Goal: Task Accomplishment & Management: Use online tool/utility

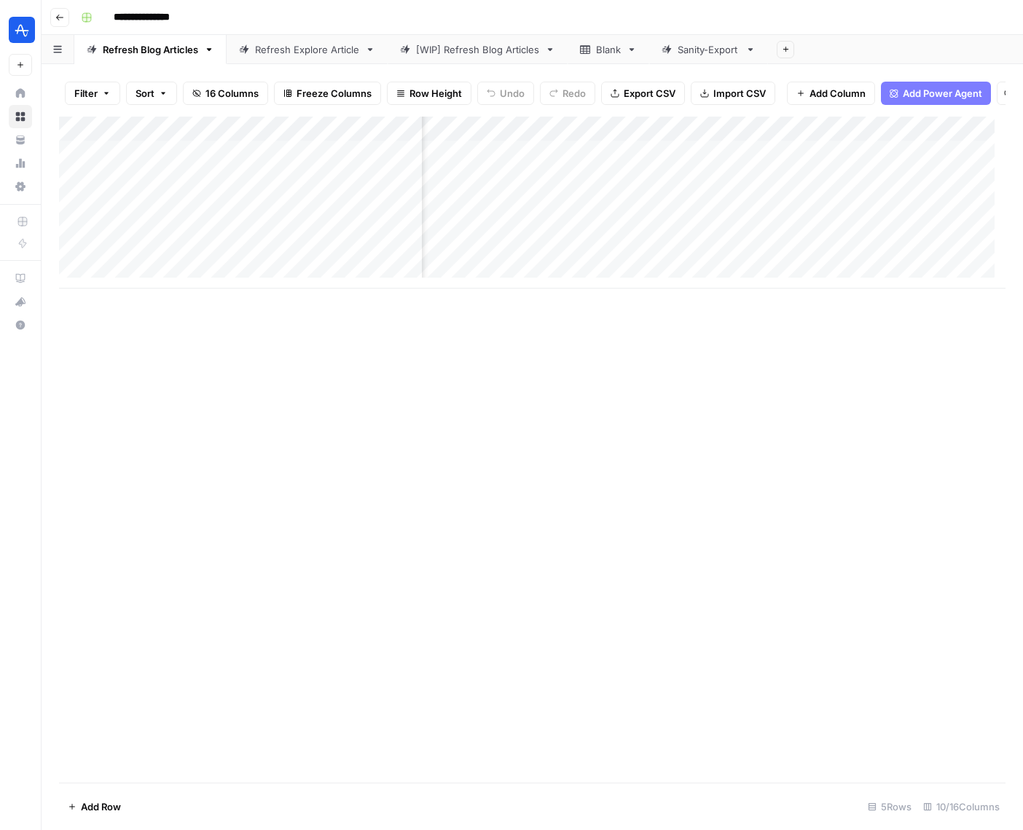
scroll to position [0, 254]
click at [797, 163] on div "Add Column" at bounding box center [532, 203] width 947 height 172
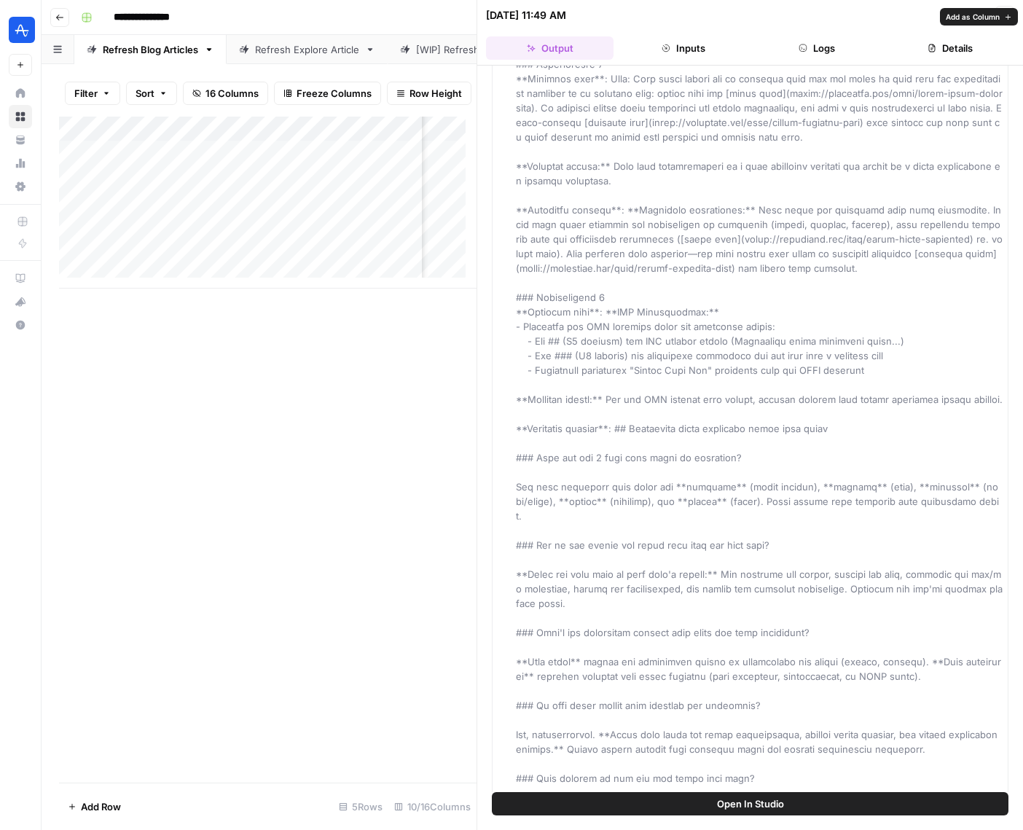
scroll to position [8303, 0]
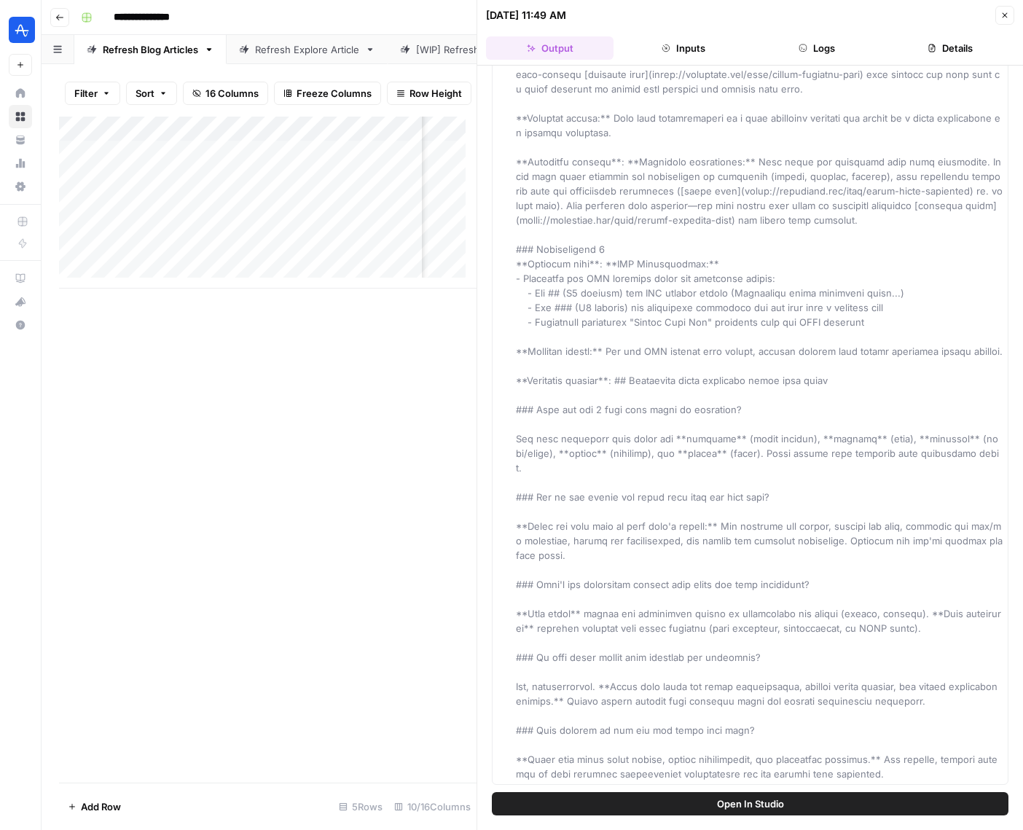
click at [1002, 13] on icon "button" at bounding box center [1005, 15] width 9 height 9
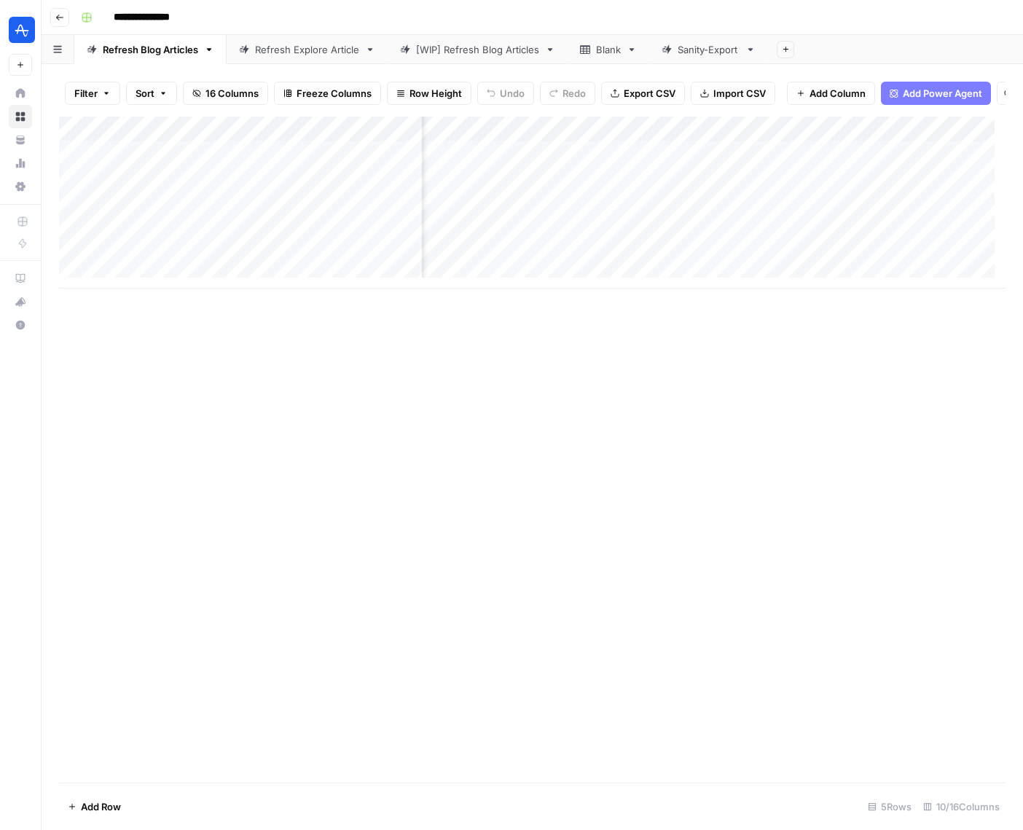
scroll to position [0, 757]
click at [582, 160] on div "Add Column" at bounding box center [532, 203] width 947 height 172
click at [616, 163] on div "Add Column" at bounding box center [532, 203] width 947 height 172
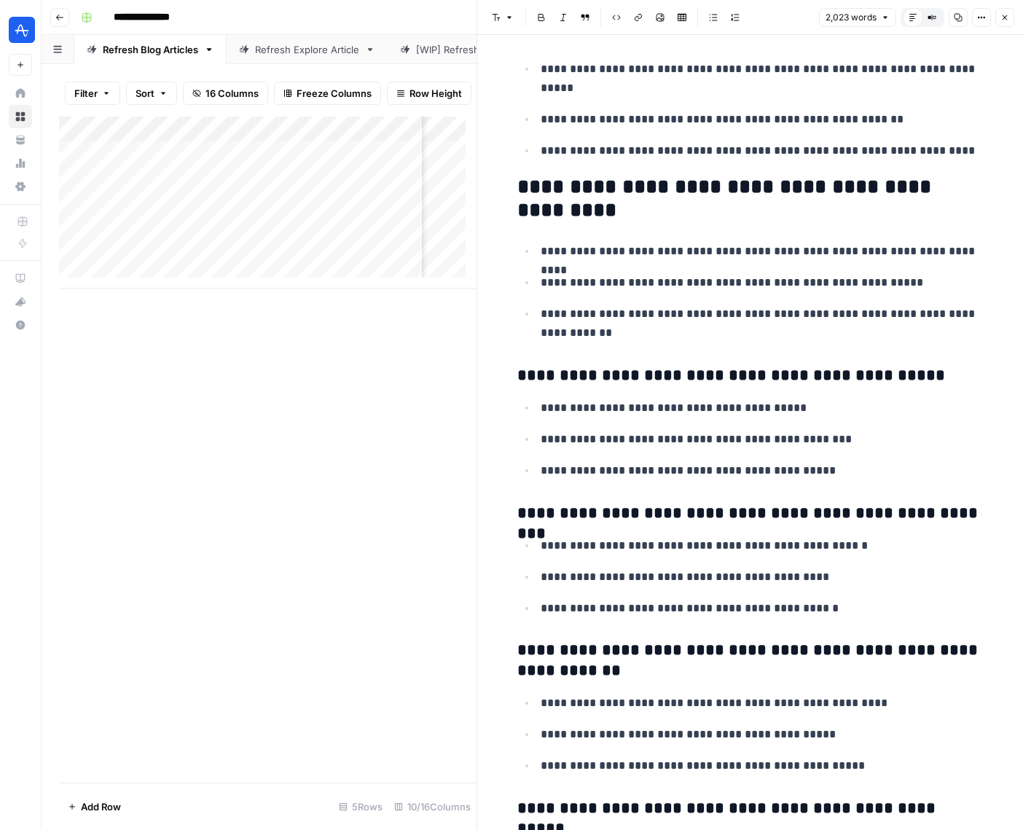
scroll to position [2651, 0]
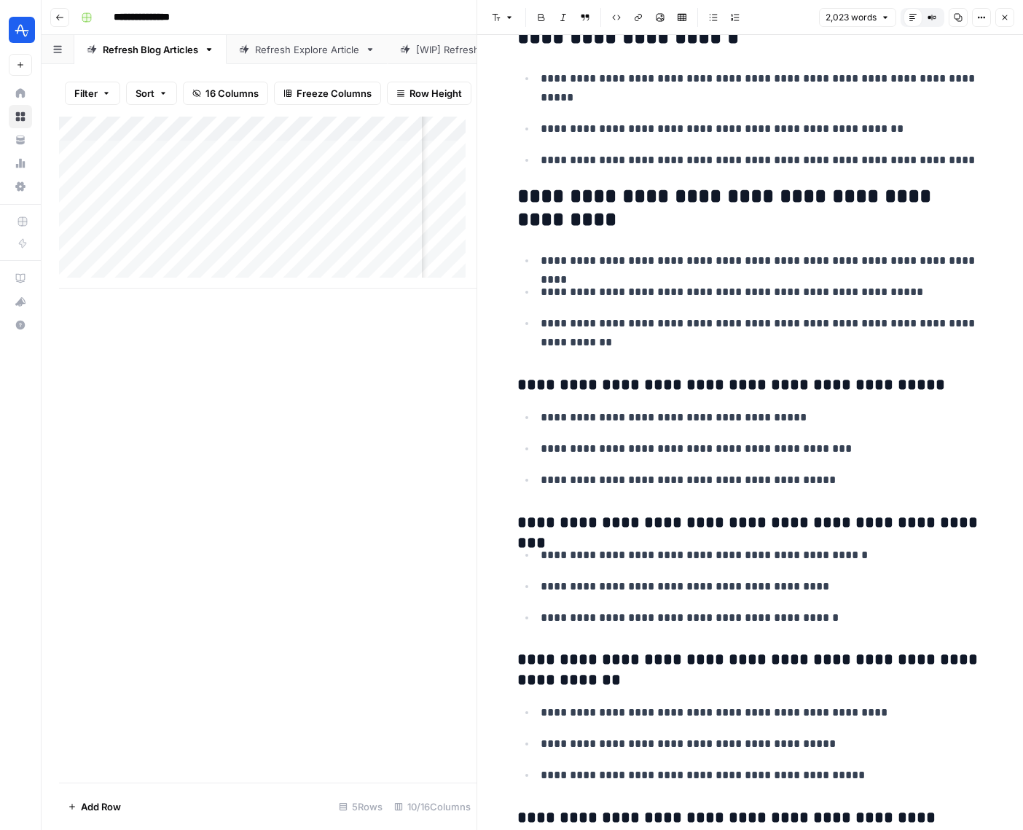
click at [1003, 17] on icon "button" at bounding box center [1005, 17] width 9 height 9
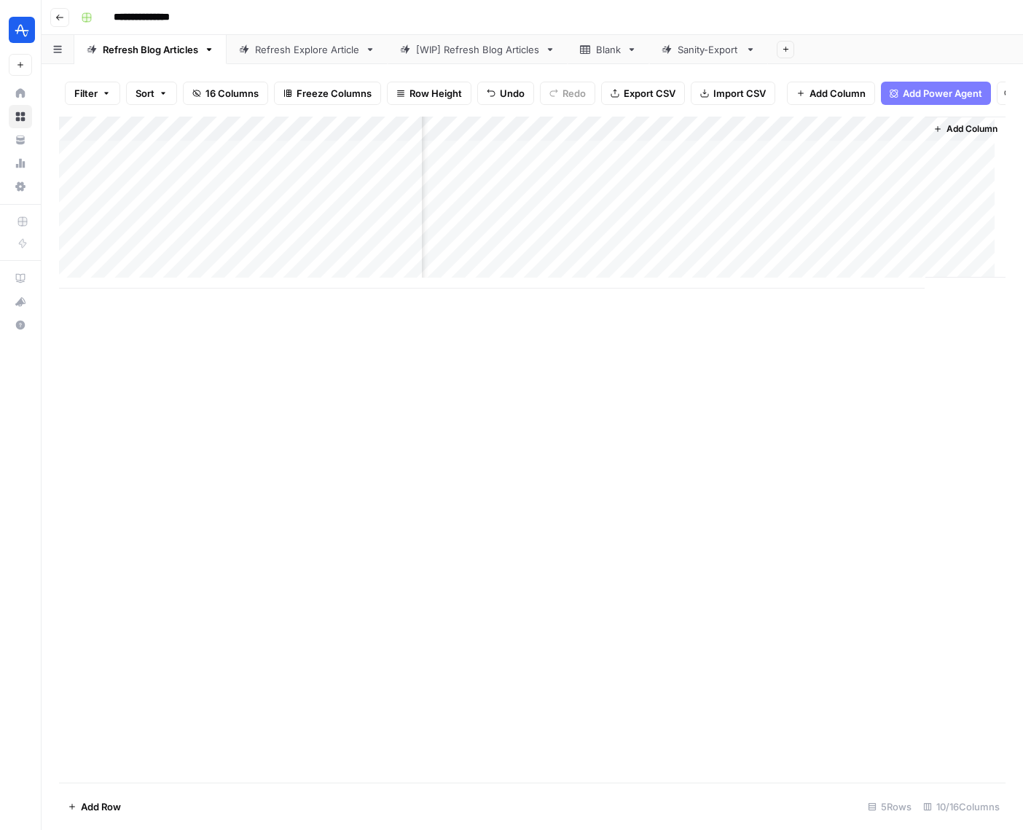
scroll to position [0, 921]
click at [616, 164] on div "Add Column" at bounding box center [532, 203] width 947 height 172
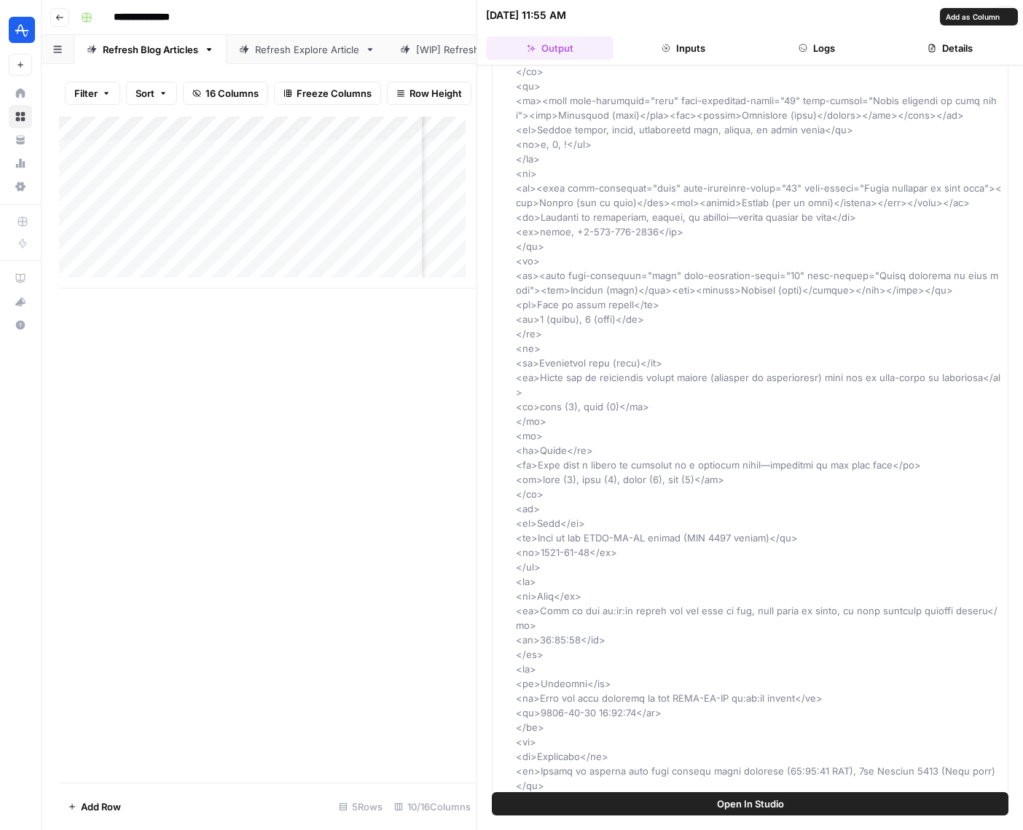
scroll to position [2957, 0]
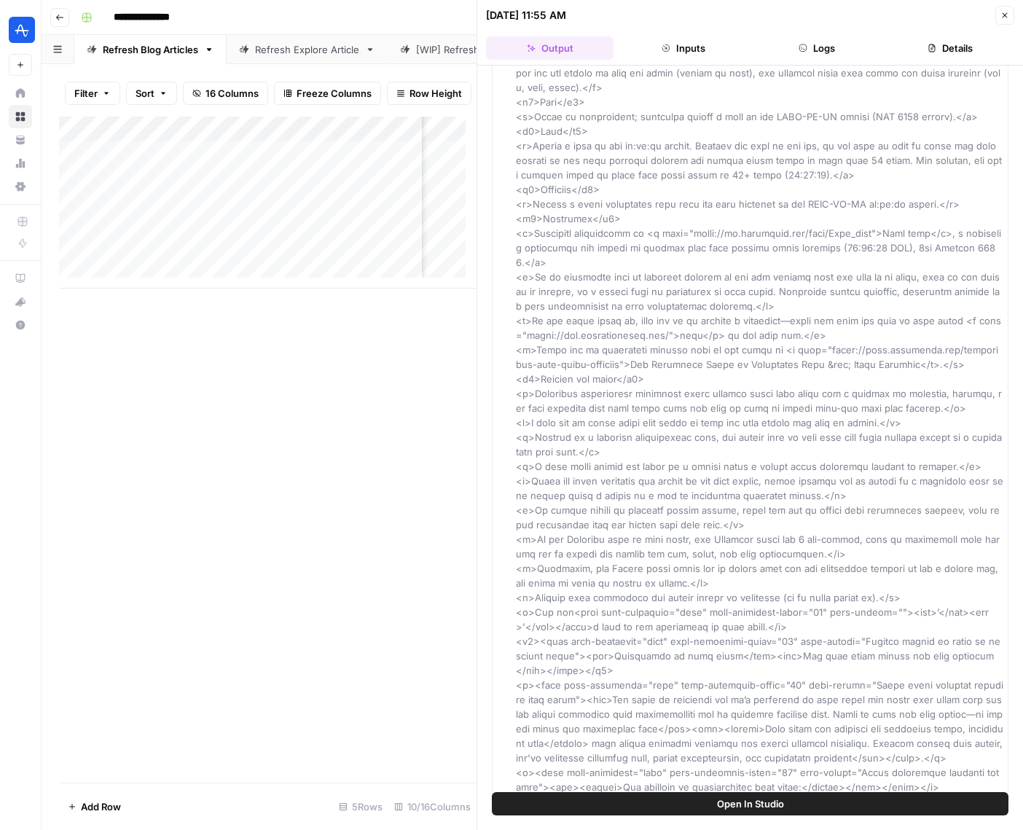
click at [1003, 23] on button "Close" at bounding box center [1005, 15] width 19 height 19
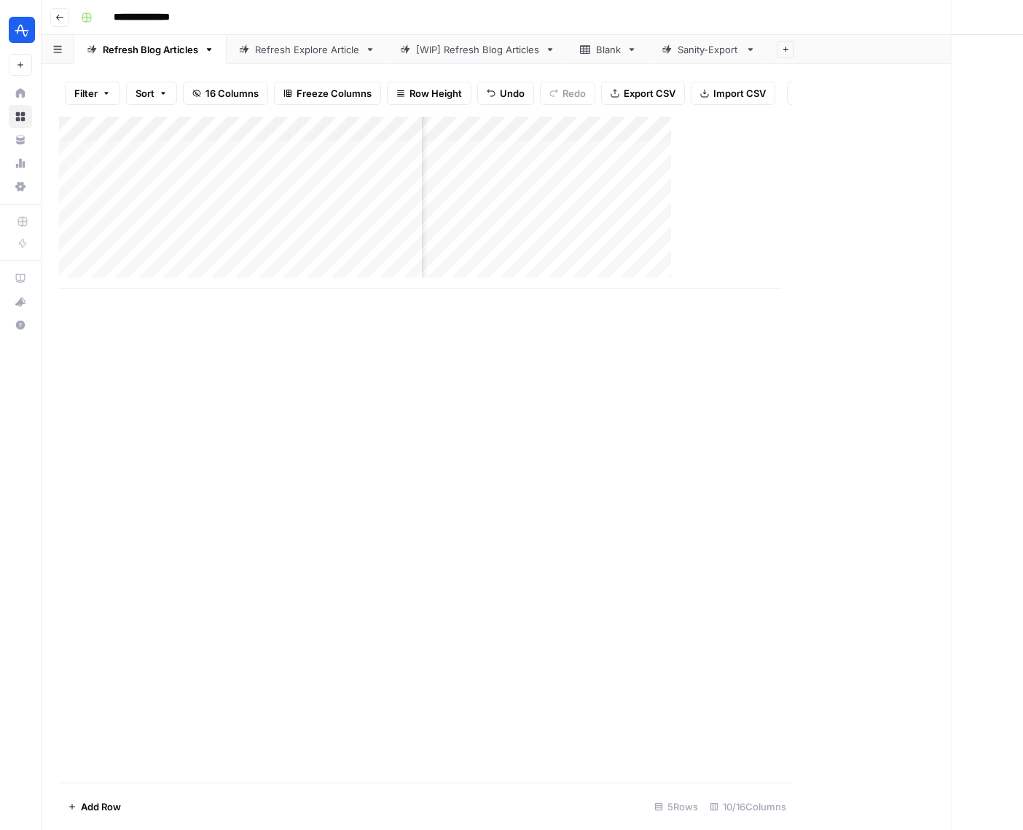
scroll to position [0, 904]
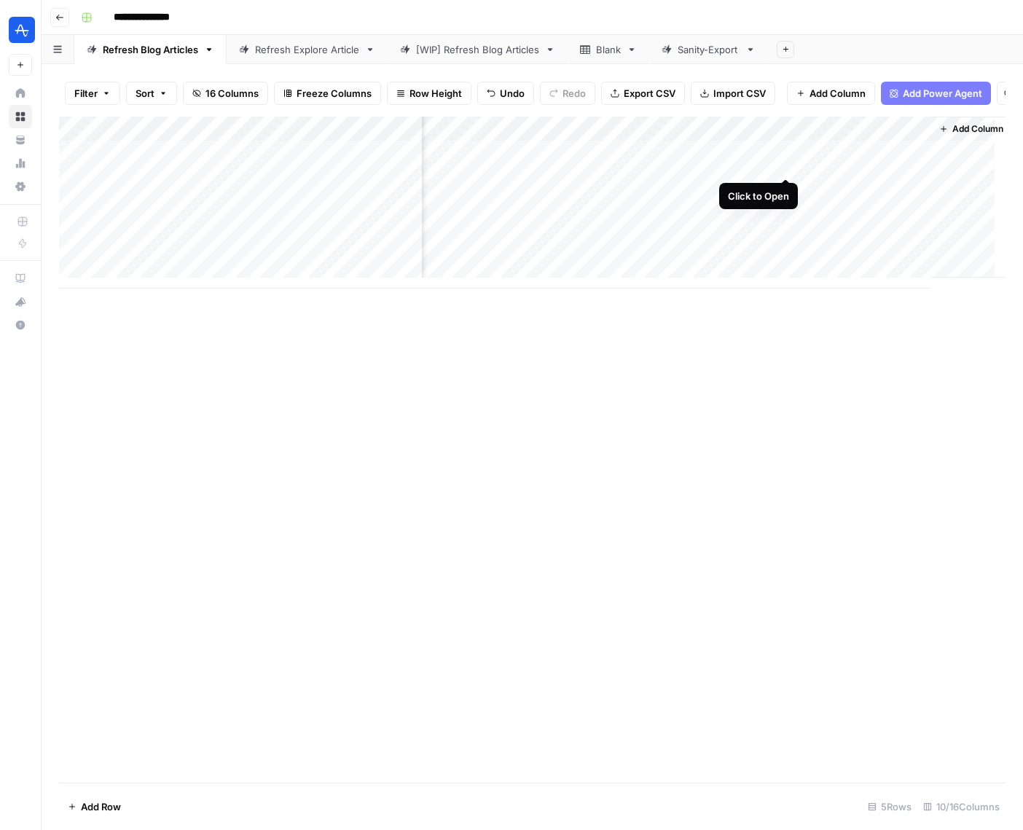
click at [784, 162] on div "Add Column" at bounding box center [532, 203] width 947 height 172
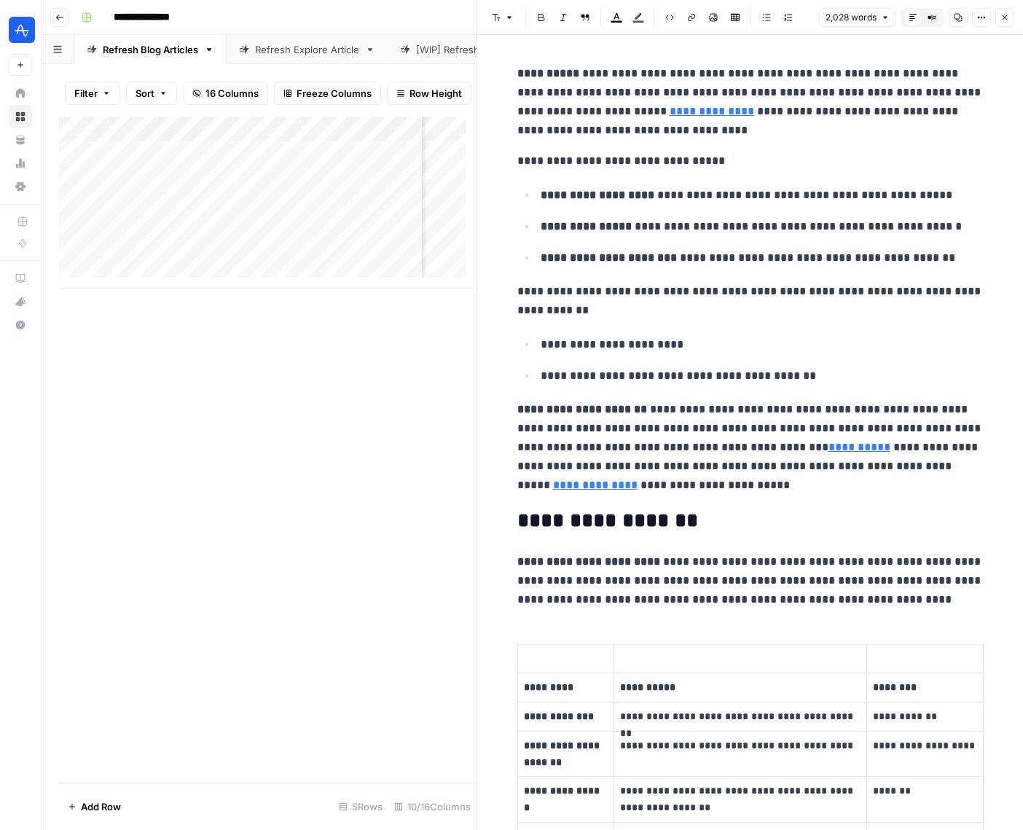
click at [1004, 16] on icon "button" at bounding box center [1005, 17] width 5 height 5
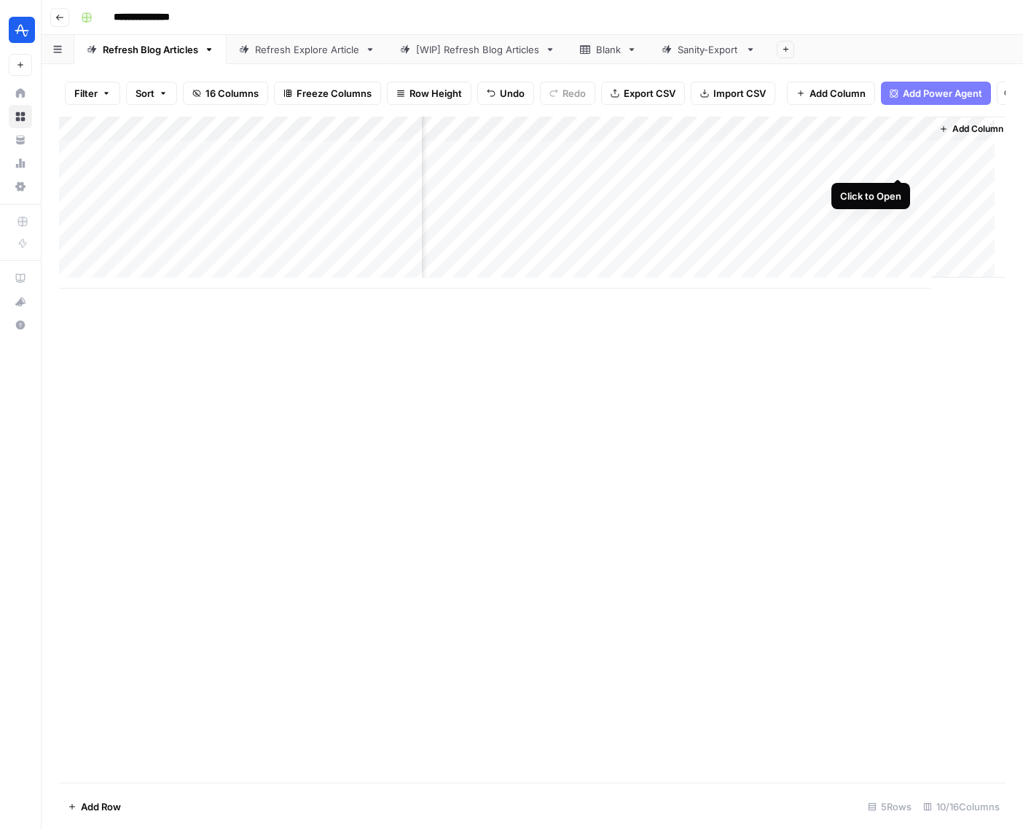
click at [899, 161] on div "Add Column" at bounding box center [532, 203] width 947 height 172
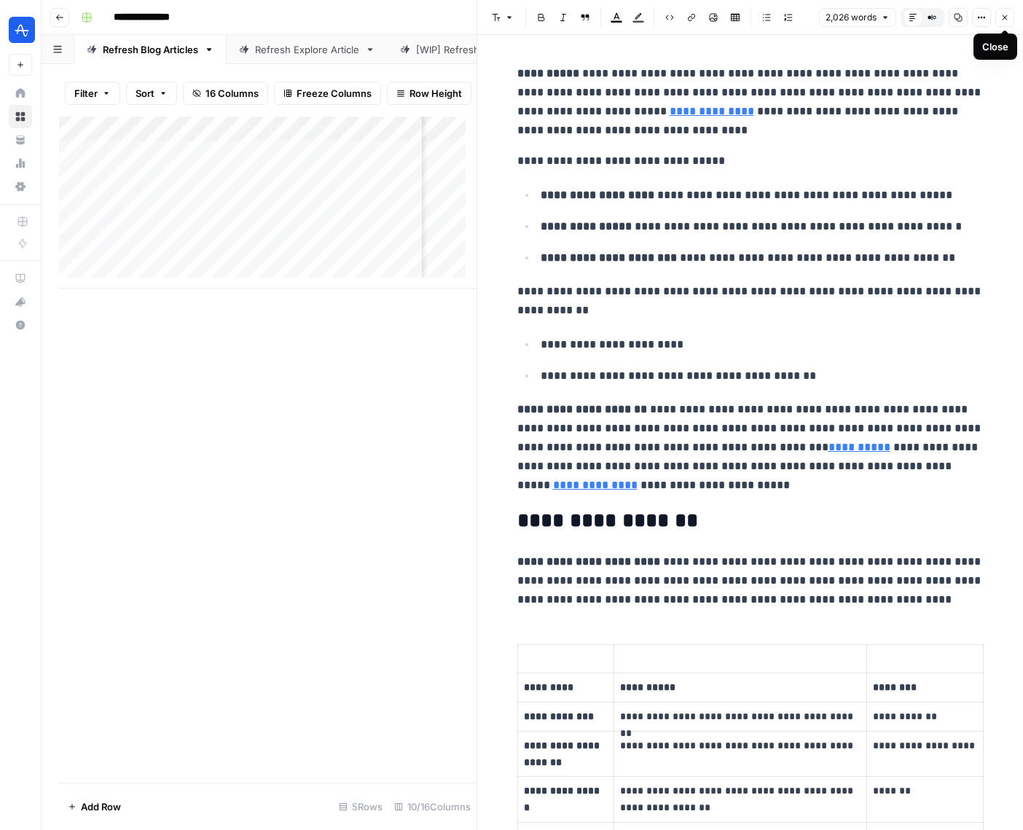
click at [1010, 15] on button "Close" at bounding box center [1005, 17] width 19 height 19
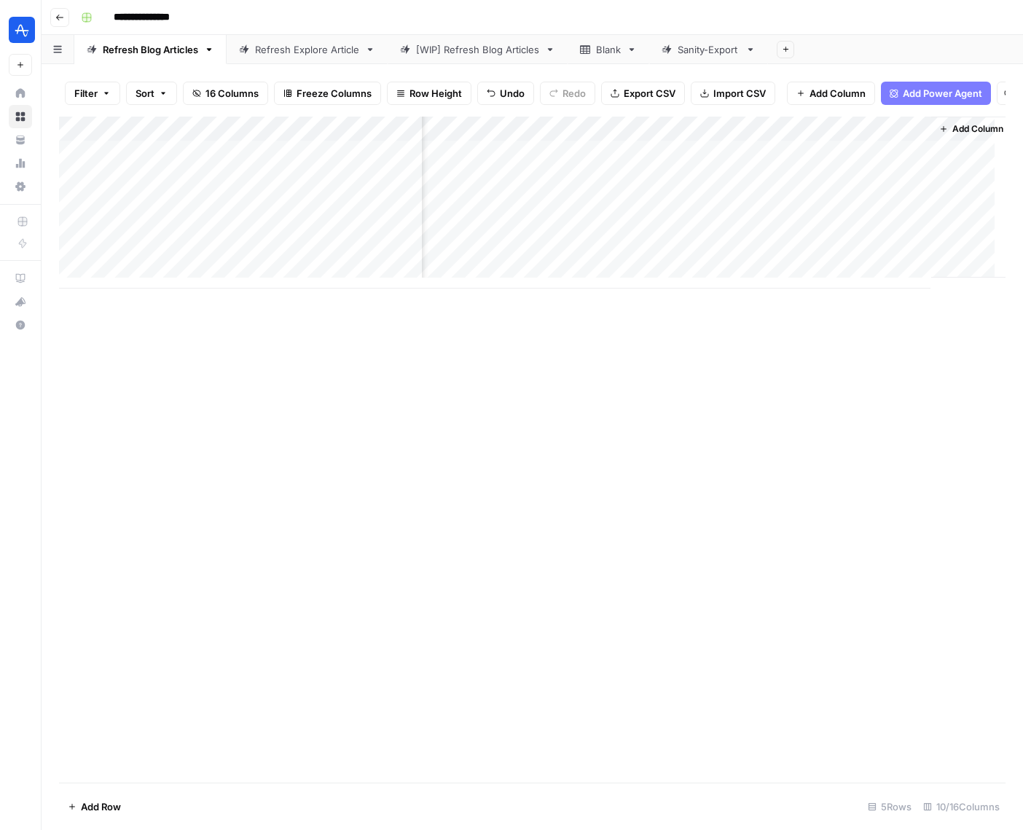
click at [719, 164] on div "Add Column" at bounding box center [532, 203] width 947 height 172
click at [770, 162] on div "Add Column" at bounding box center [532, 203] width 947 height 172
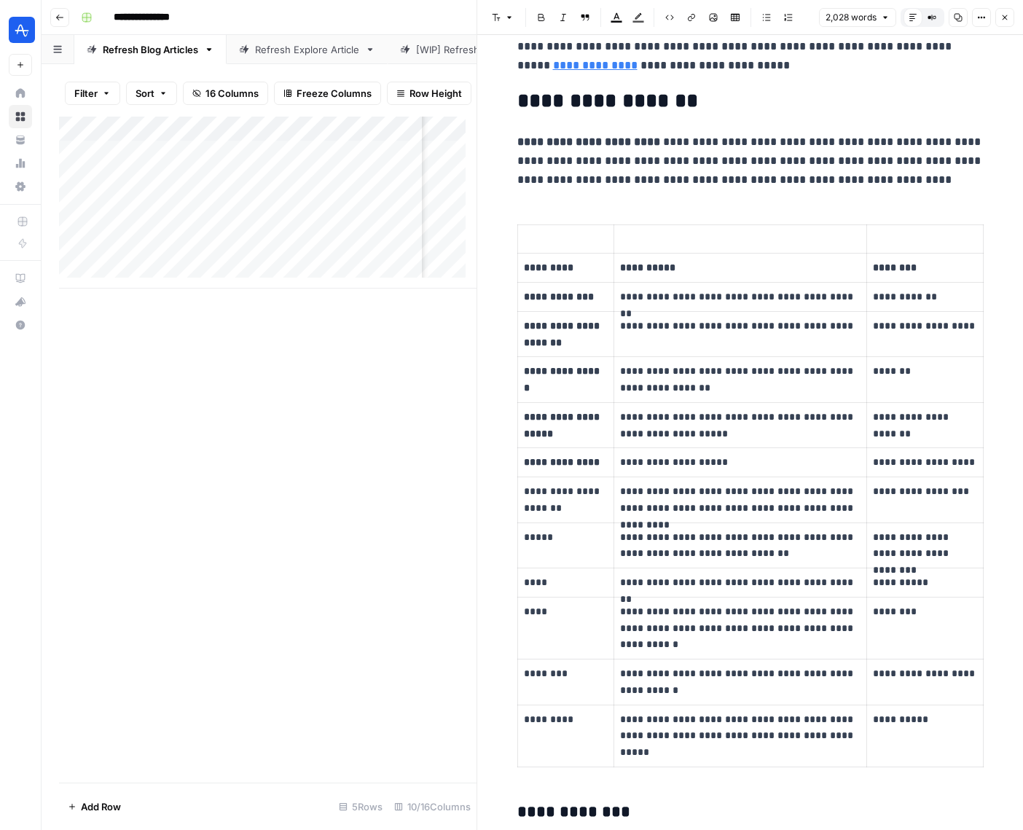
scroll to position [195, 0]
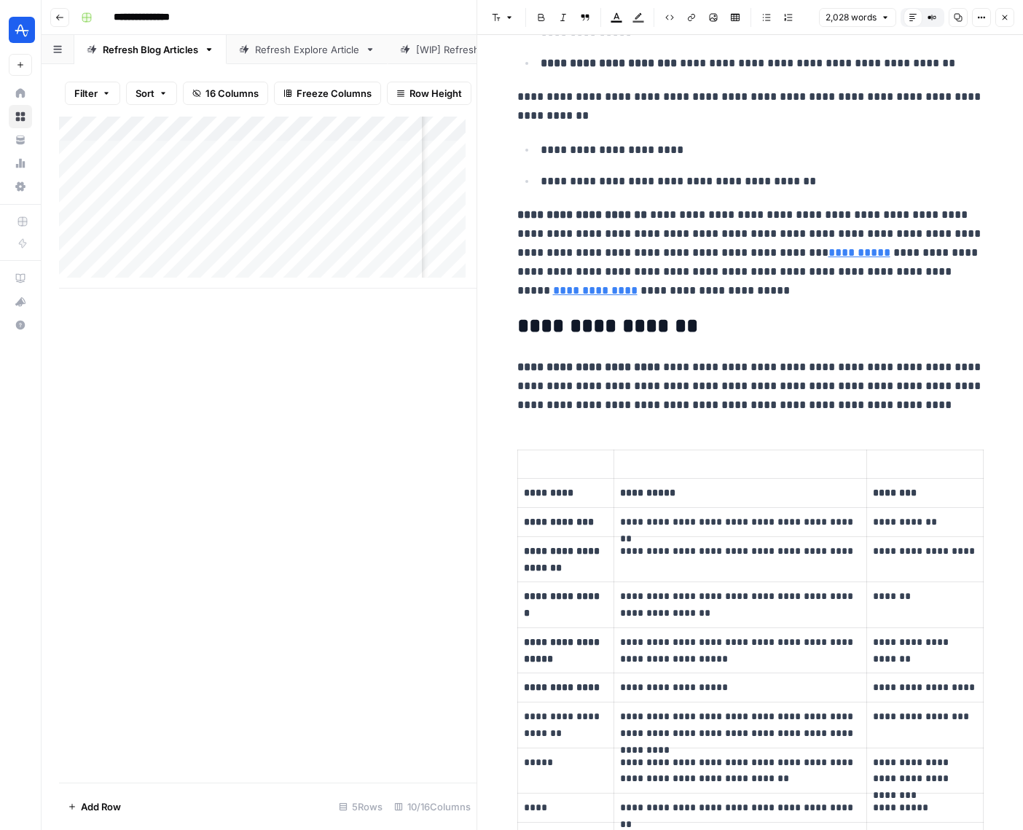
click at [1001, 20] on icon "button" at bounding box center [1005, 17] width 9 height 9
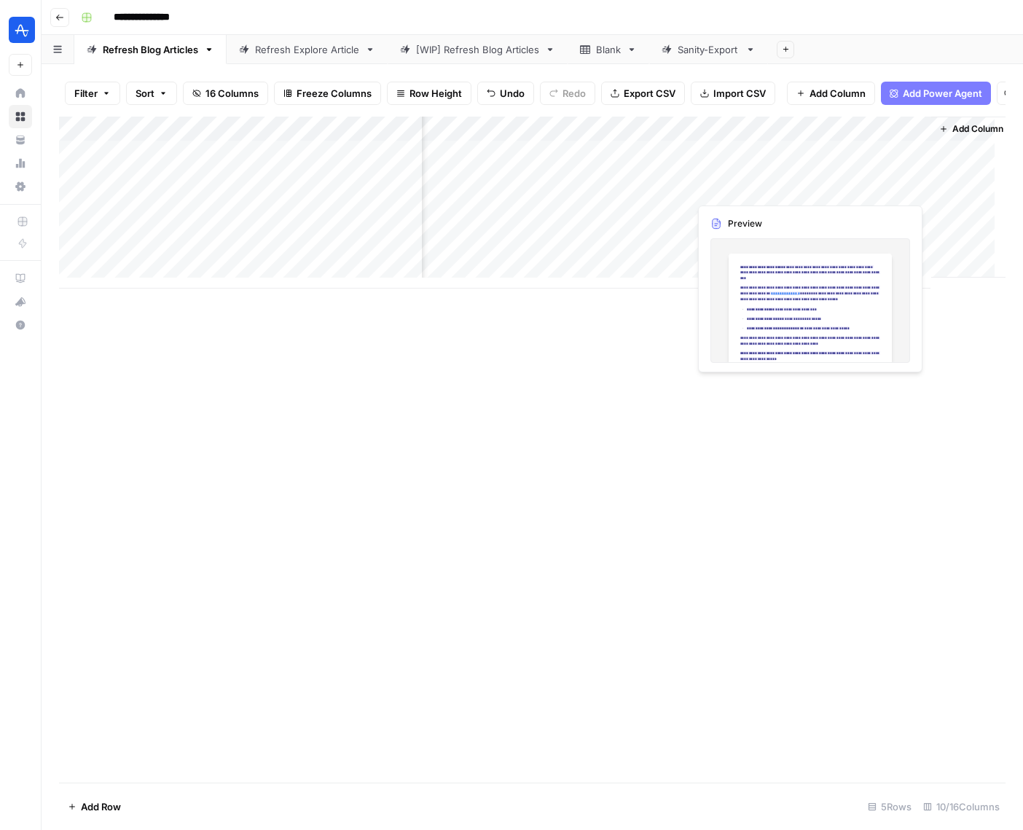
click at [843, 189] on div "Add Column" at bounding box center [532, 203] width 947 height 172
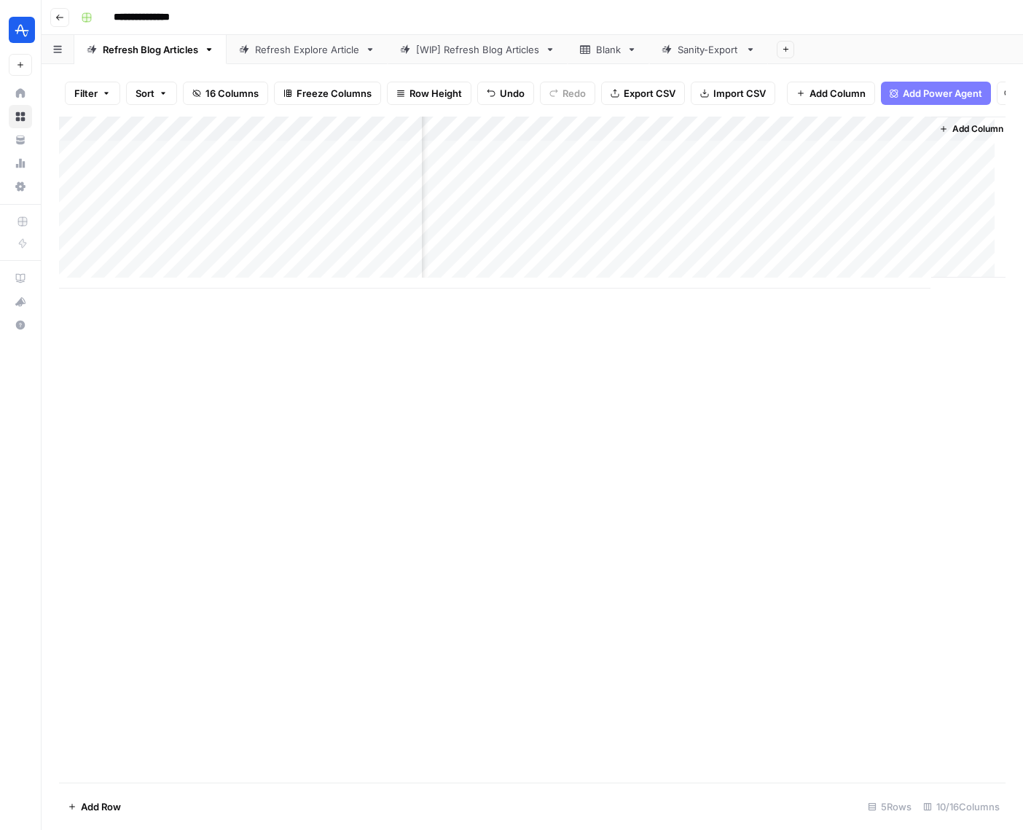
click at [901, 187] on div "Add Column" at bounding box center [532, 203] width 947 height 172
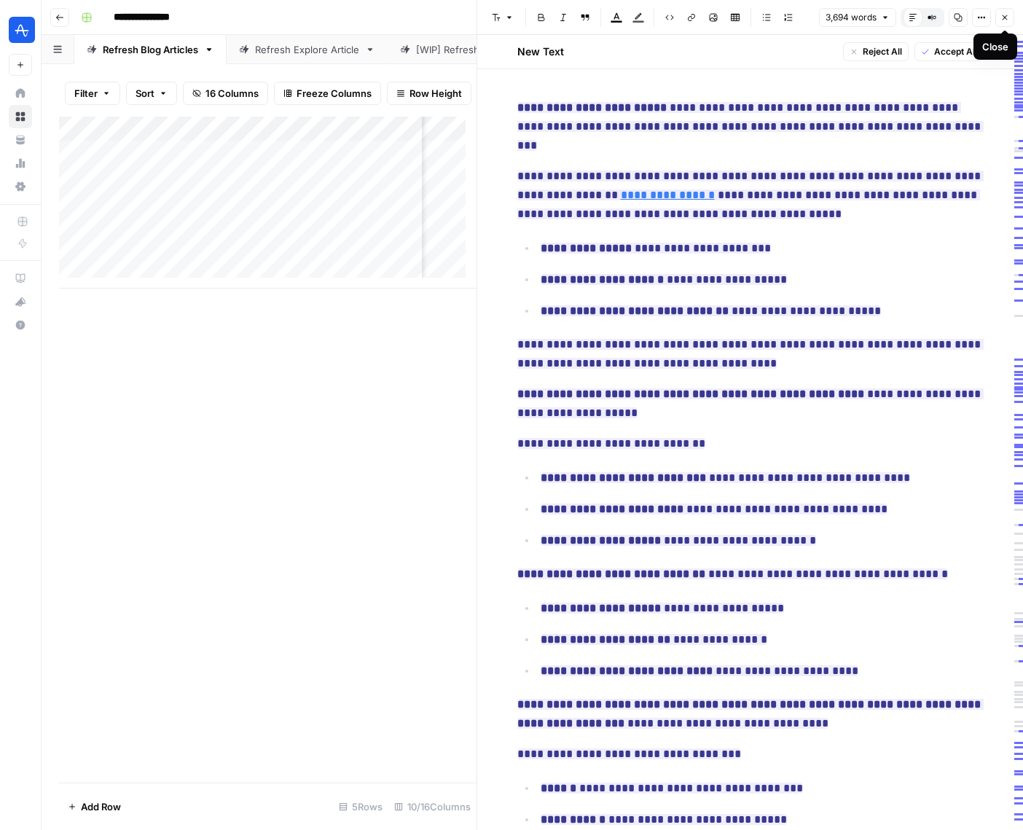
click at [1008, 20] on icon "button" at bounding box center [1005, 17] width 9 height 9
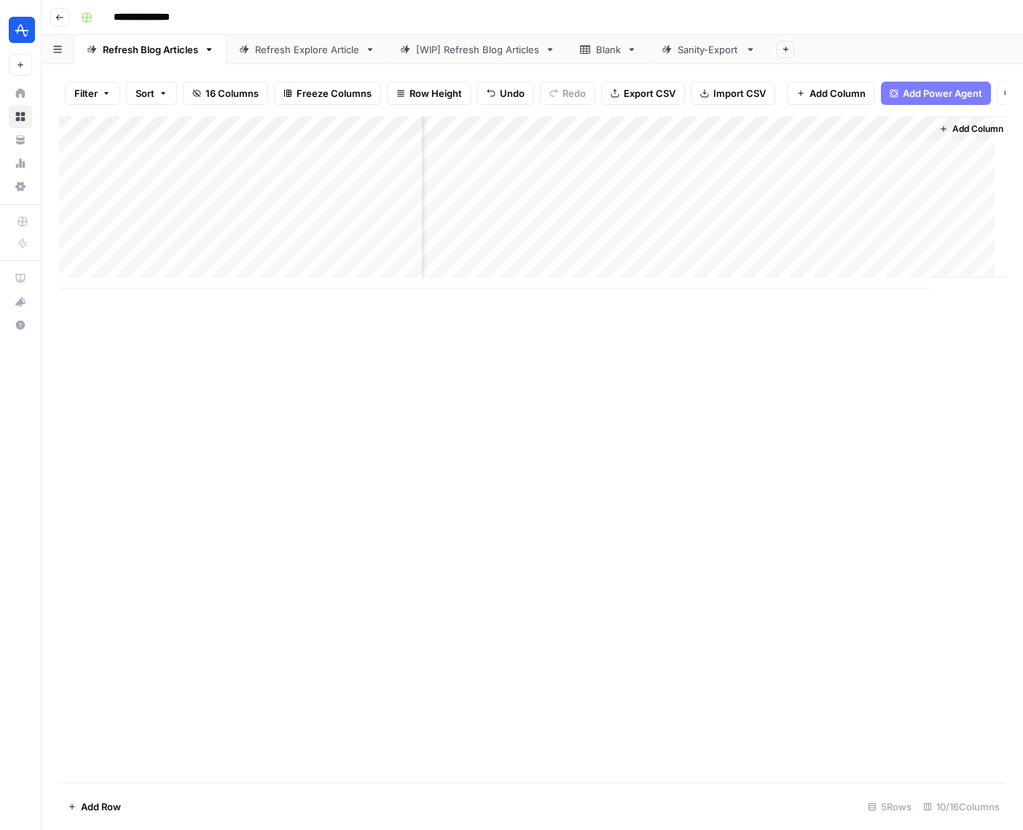
click at [916, 163] on div "Add Column" at bounding box center [532, 203] width 947 height 172
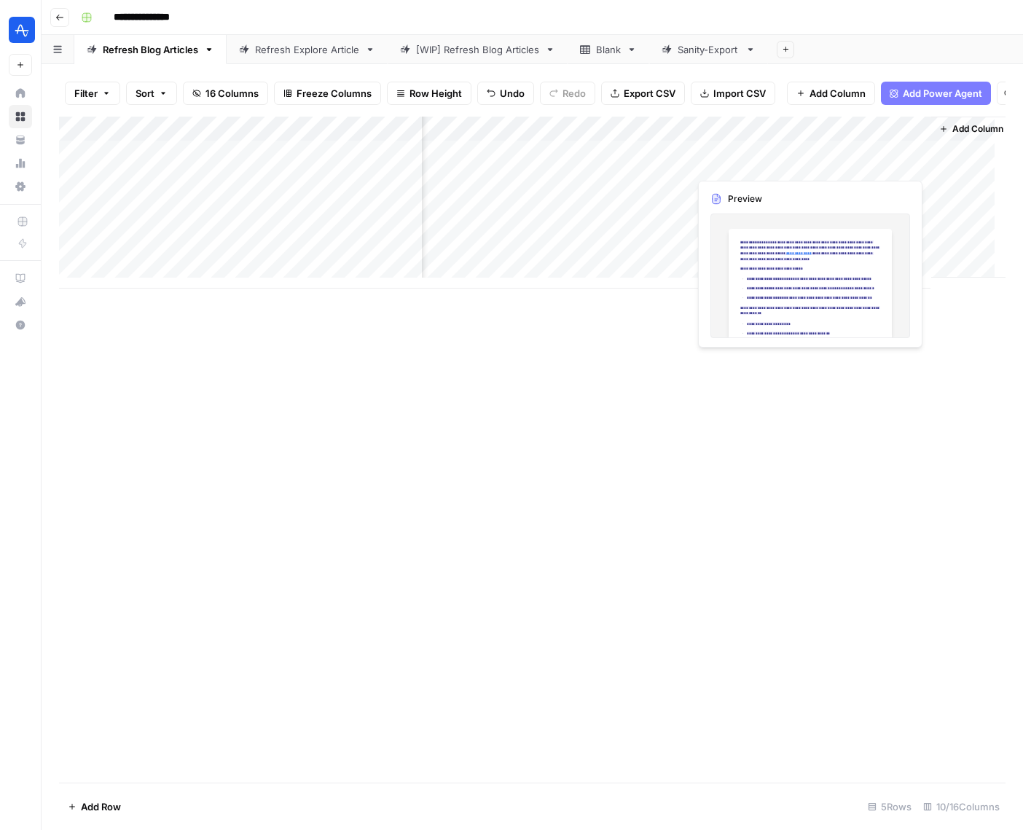
click at [845, 161] on div "Add Column" at bounding box center [532, 203] width 947 height 172
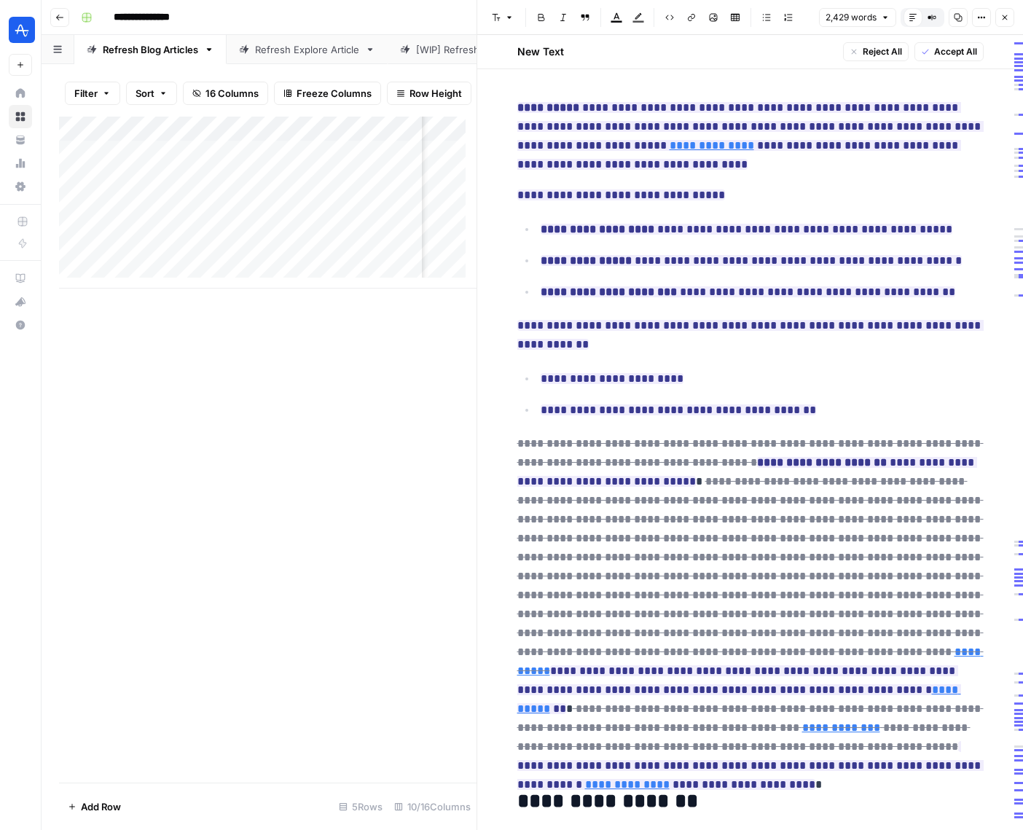
click at [1004, 17] on icon "button" at bounding box center [1005, 17] width 9 height 9
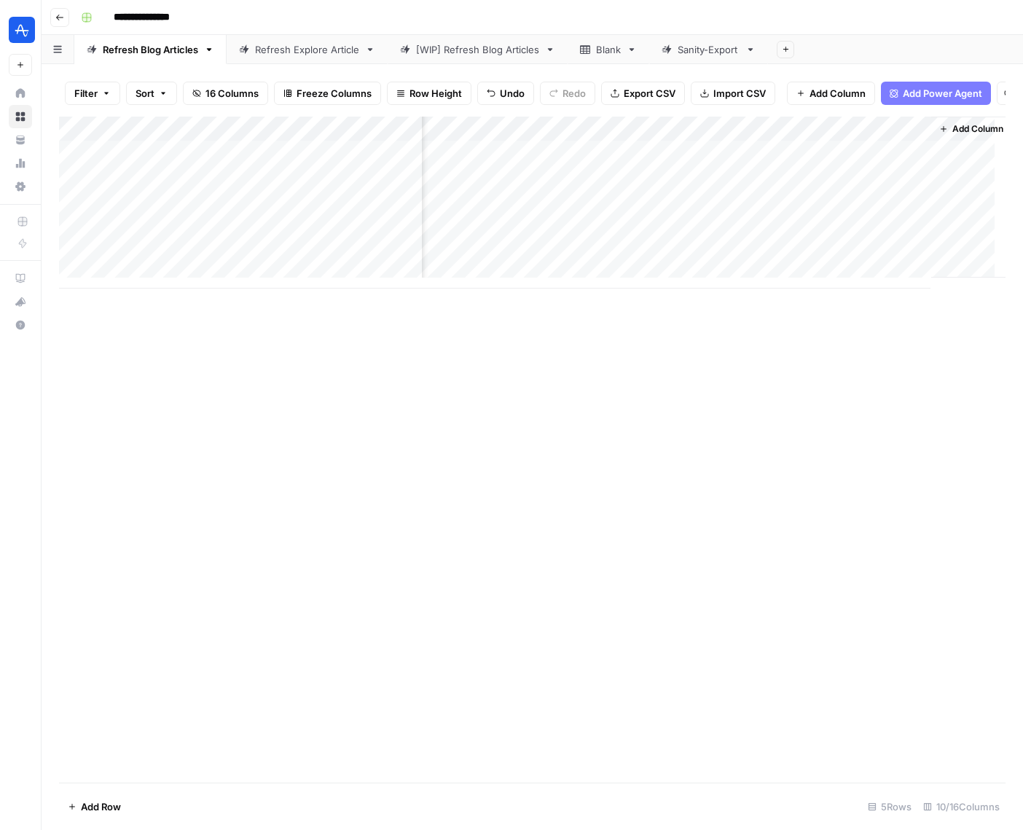
click at [735, 164] on div "Add Column" at bounding box center [532, 203] width 947 height 172
click at [786, 163] on div "Add Column" at bounding box center [532, 203] width 947 height 172
click at [730, 160] on div "Add Column" at bounding box center [532, 203] width 947 height 172
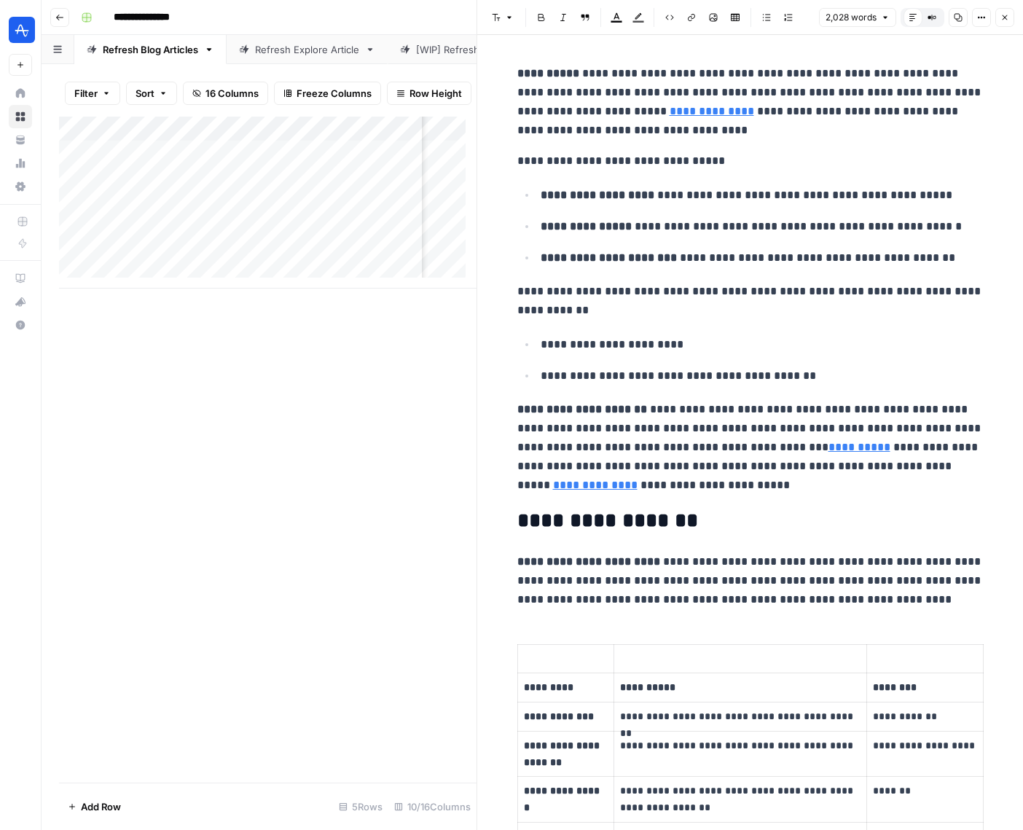
click at [1011, 17] on button "Close" at bounding box center [1005, 17] width 19 height 19
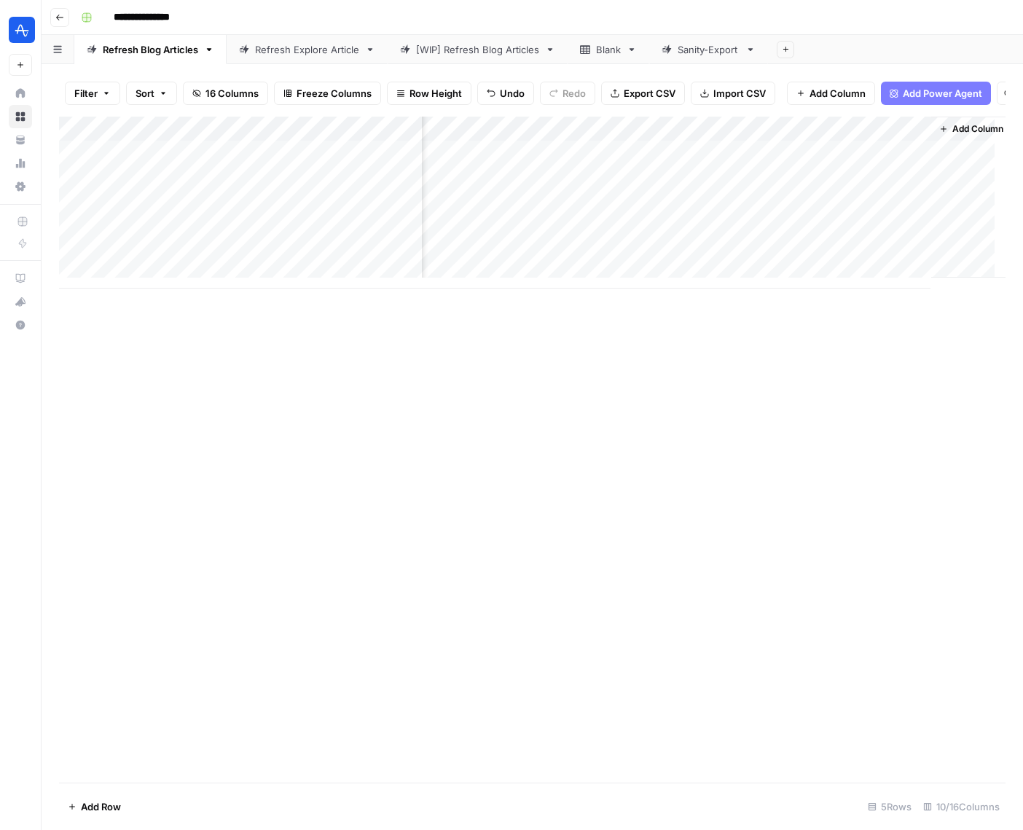
click at [898, 163] on div "Add Column" at bounding box center [532, 203] width 947 height 172
click at [899, 161] on div "Add Column" at bounding box center [532, 203] width 947 height 172
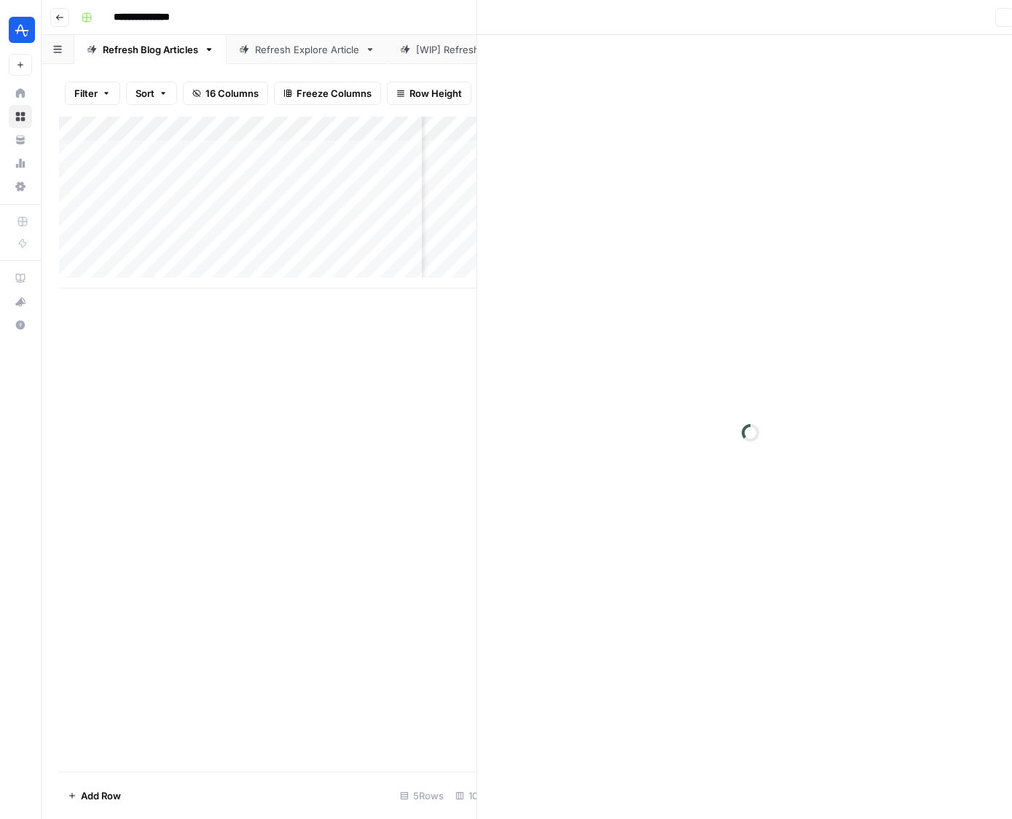
click at [899, 161] on div at bounding box center [865, 163] width 133 height 27
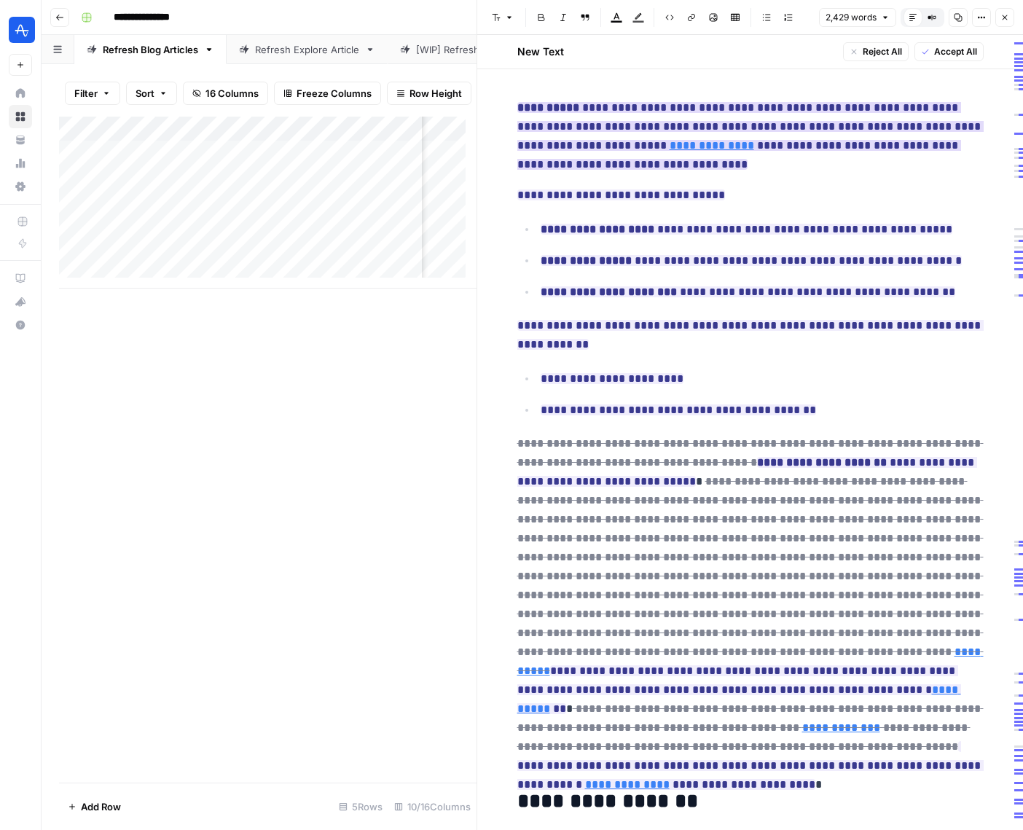
click at [744, 125] on ins "**********" at bounding box center [751, 136] width 466 height 68
click at [542, 109] on strong "**********" at bounding box center [549, 107] width 62 height 11
click at [613, 200] on ins "**********" at bounding box center [622, 195] width 208 height 11
click at [1009, 17] on span "Close" at bounding box center [1009, 17] width 1 height 1
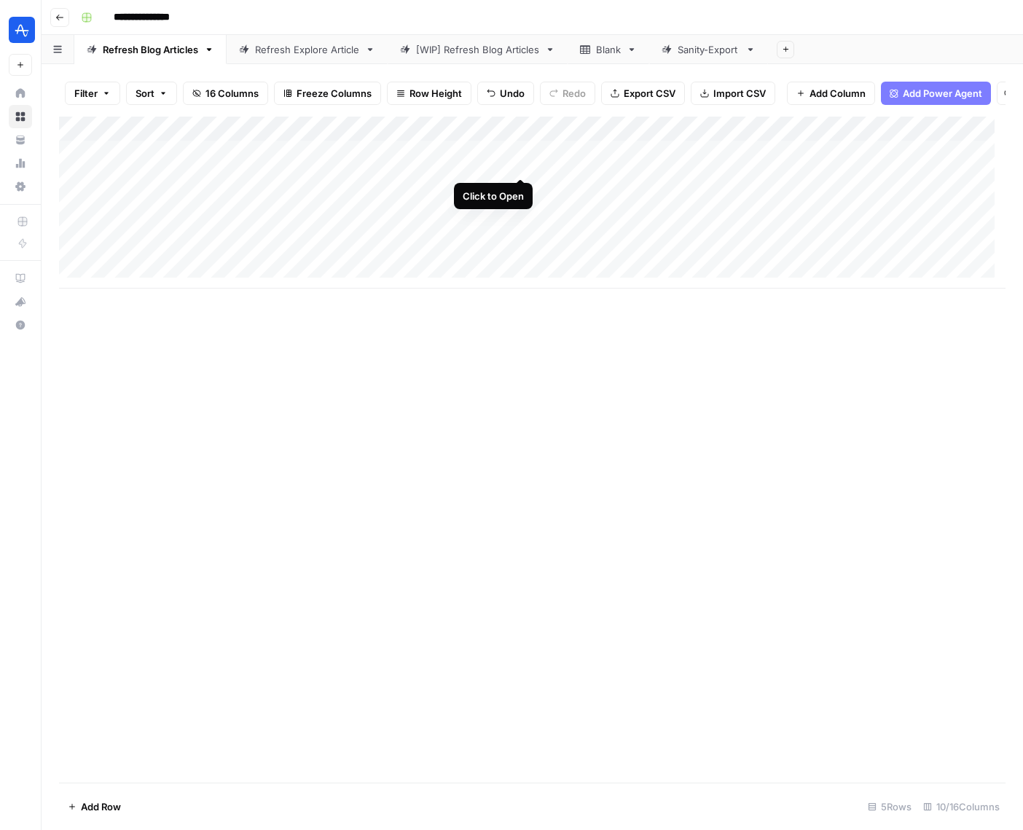
click at [523, 161] on div "Add Column" at bounding box center [532, 203] width 947 height 172
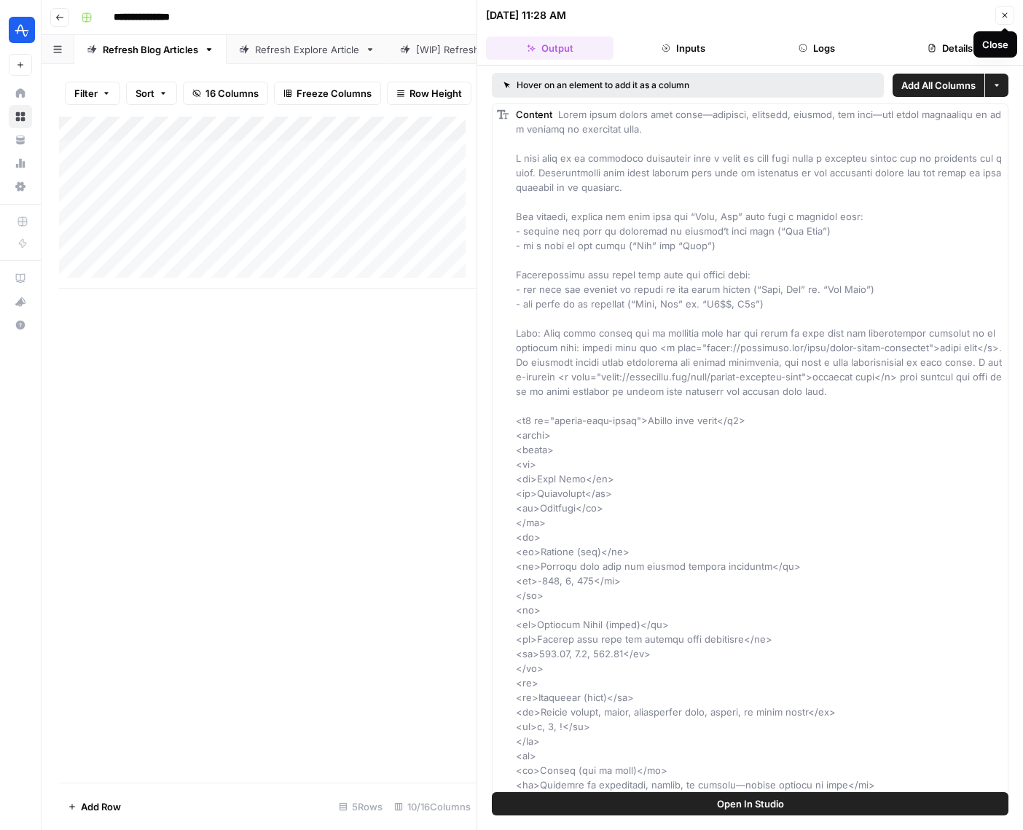
click at [1005, 14] on icon "button" at bounding box center [1005, 15] width 5 height 5
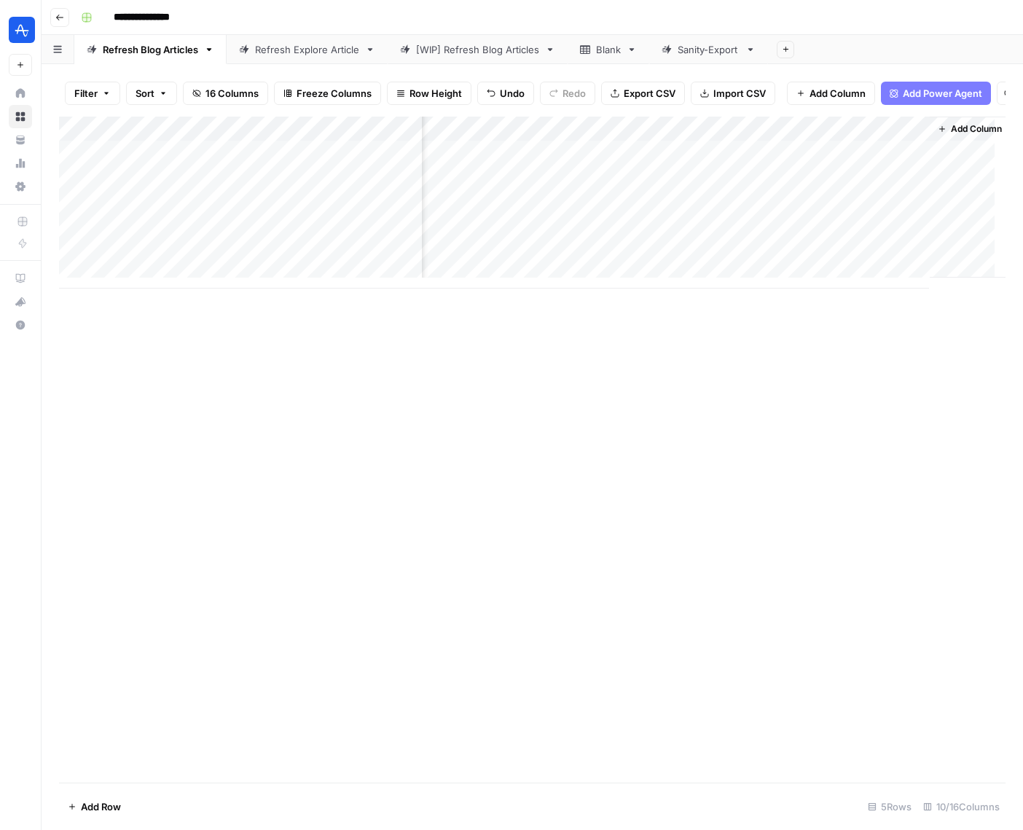
scroll to position [0, 921]
click at [751, 164] on div "Add Column" at bounding box center [532, 203] width 947 height 172
